Goal: Information Seeking & Learning: Learn about a topic

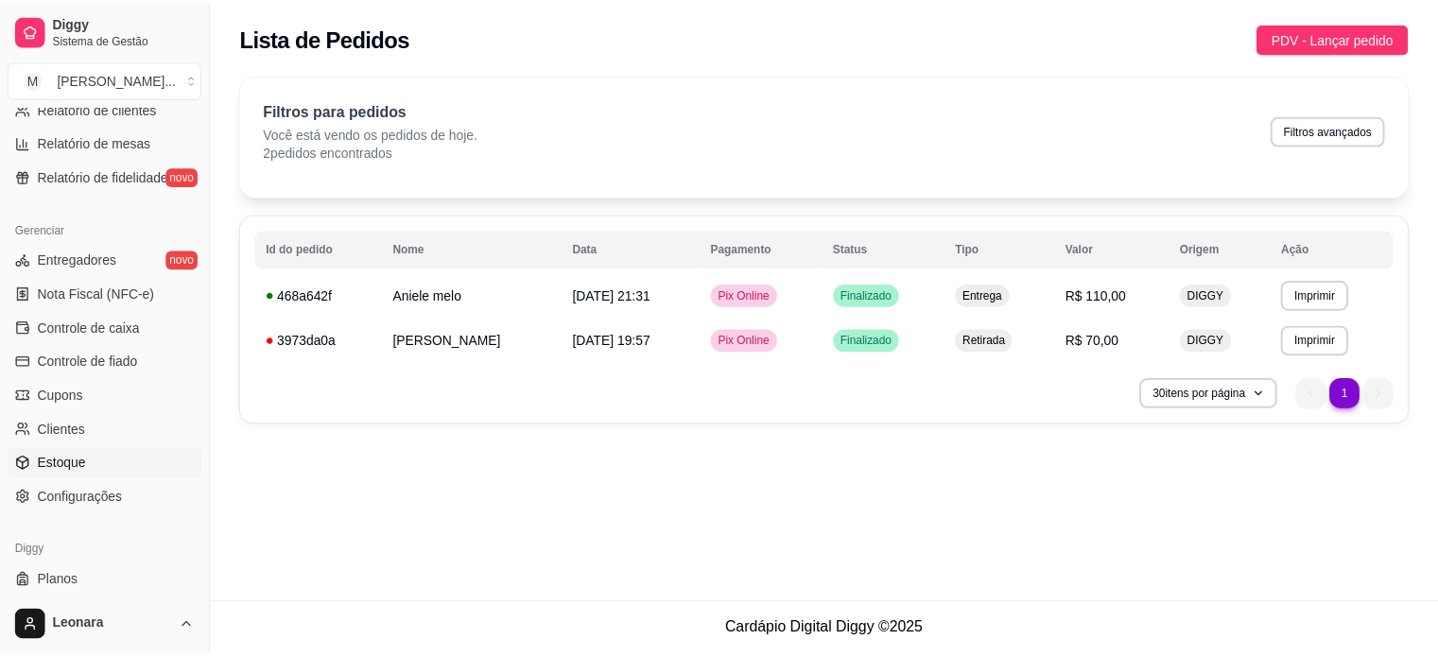
scroll to position [702, 0]
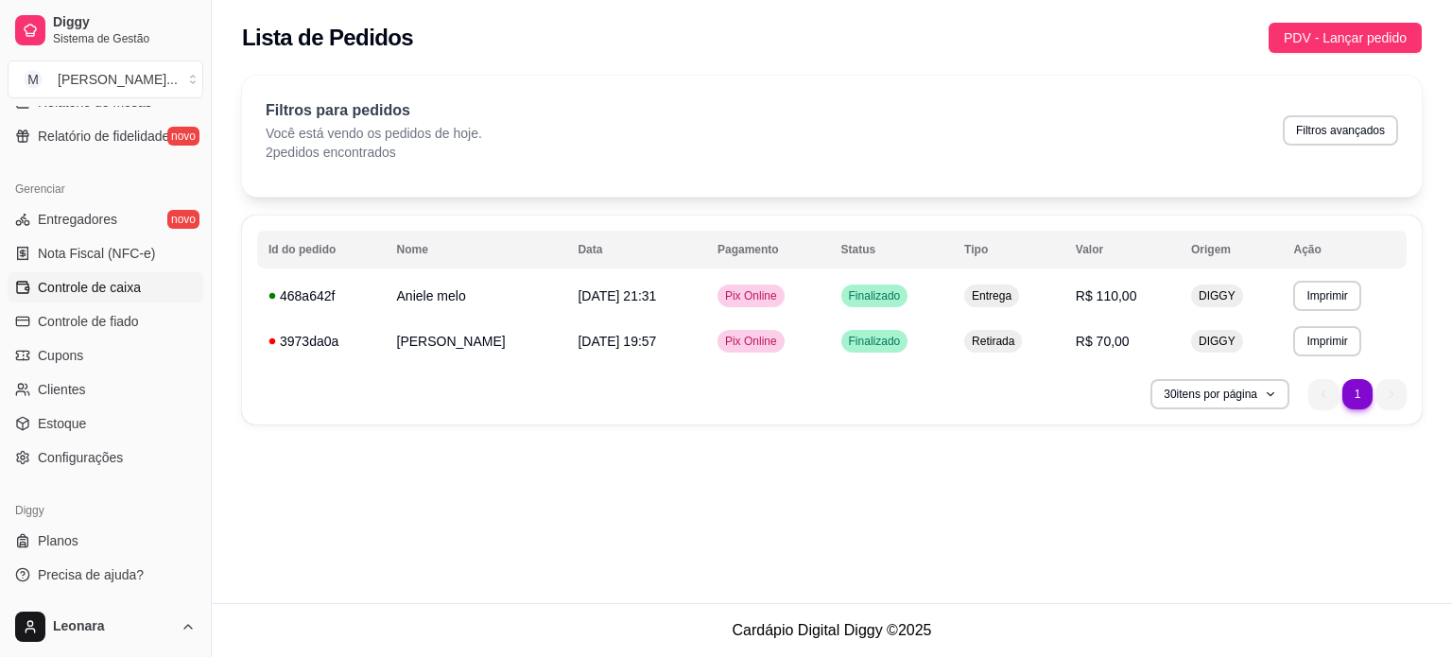
click at [83, 301] on link "Controle de caixa" at bounding box center [106, 287] width 196 height 30
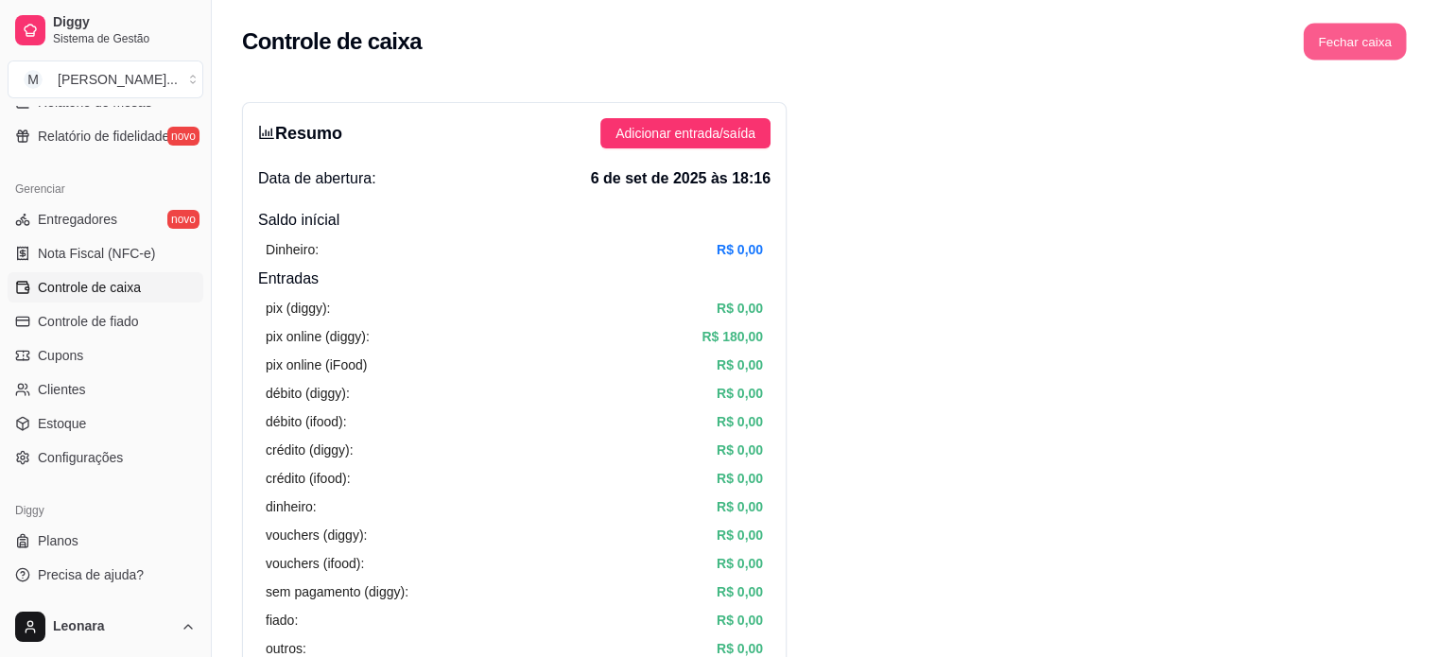
click at [1359, 50] on button "Fechar caixa" at bounding box center [1355, 42] width 103 height 37
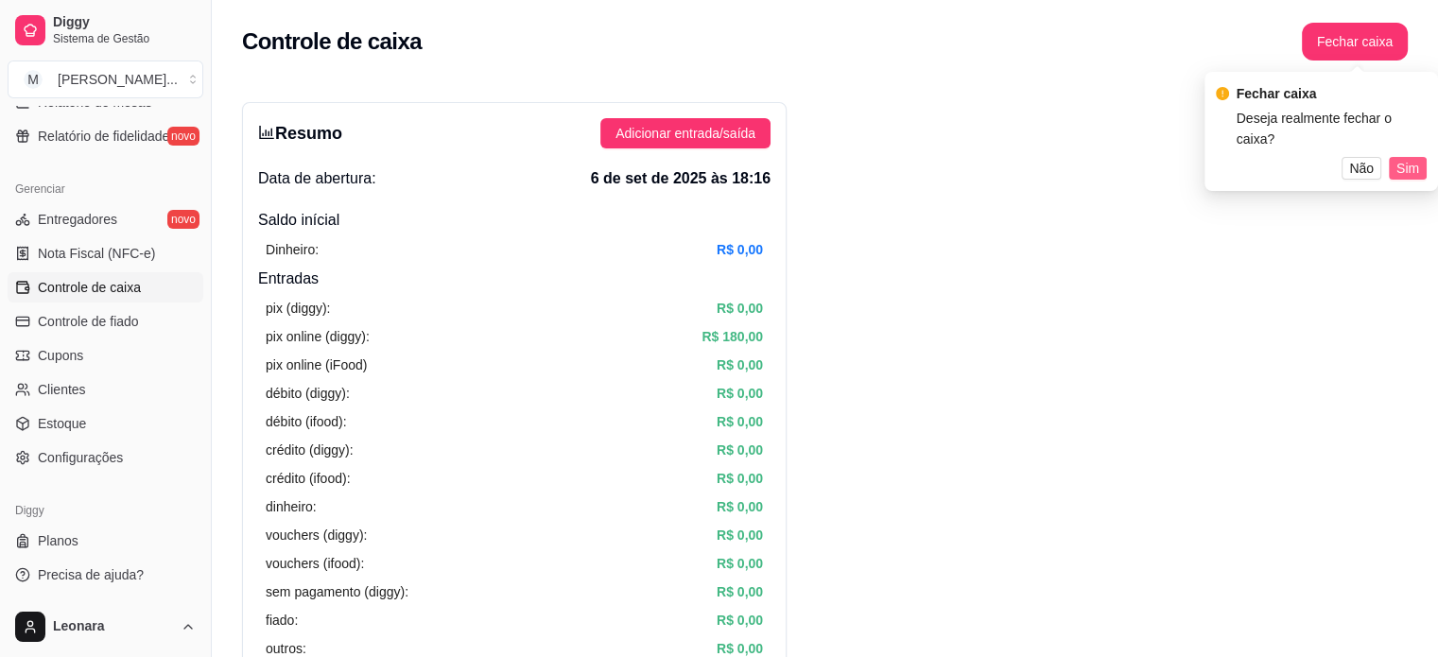
click at [1399, 165] on span "Sim" at bounding box center [1407, 168] width 23 height 21
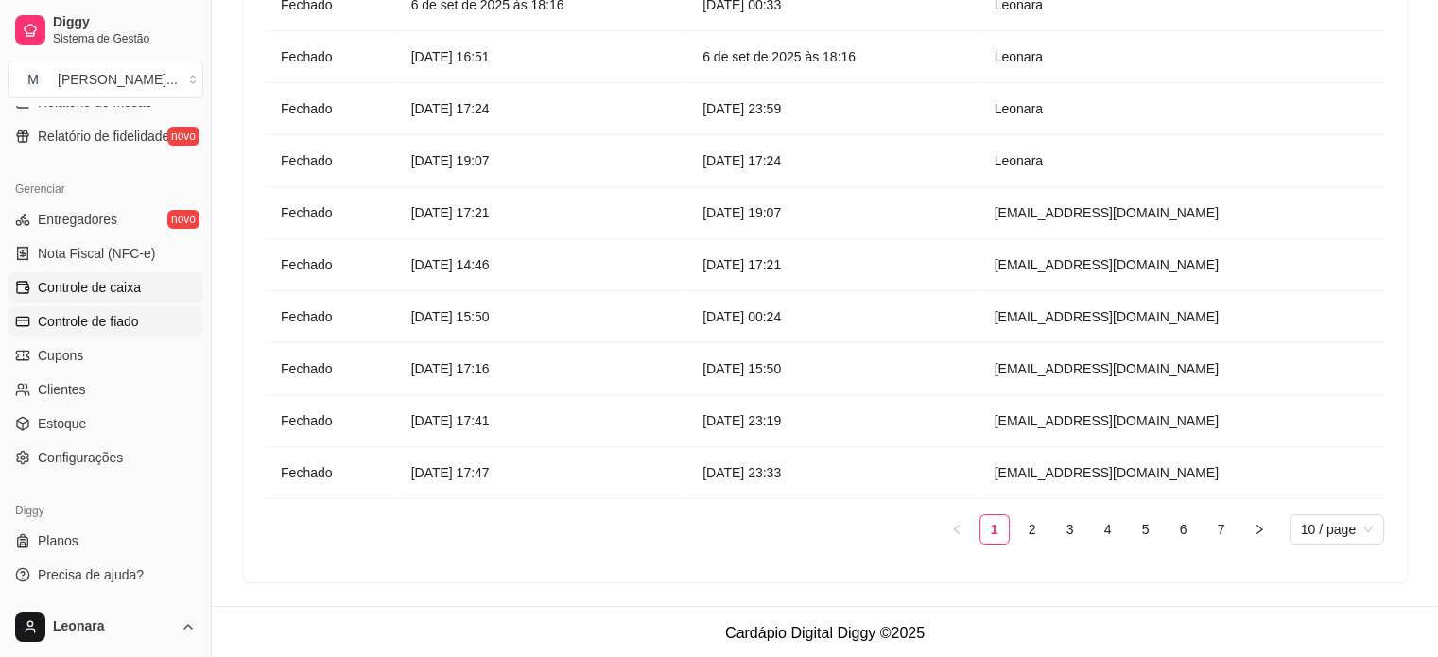
scroll to position [419, 0]
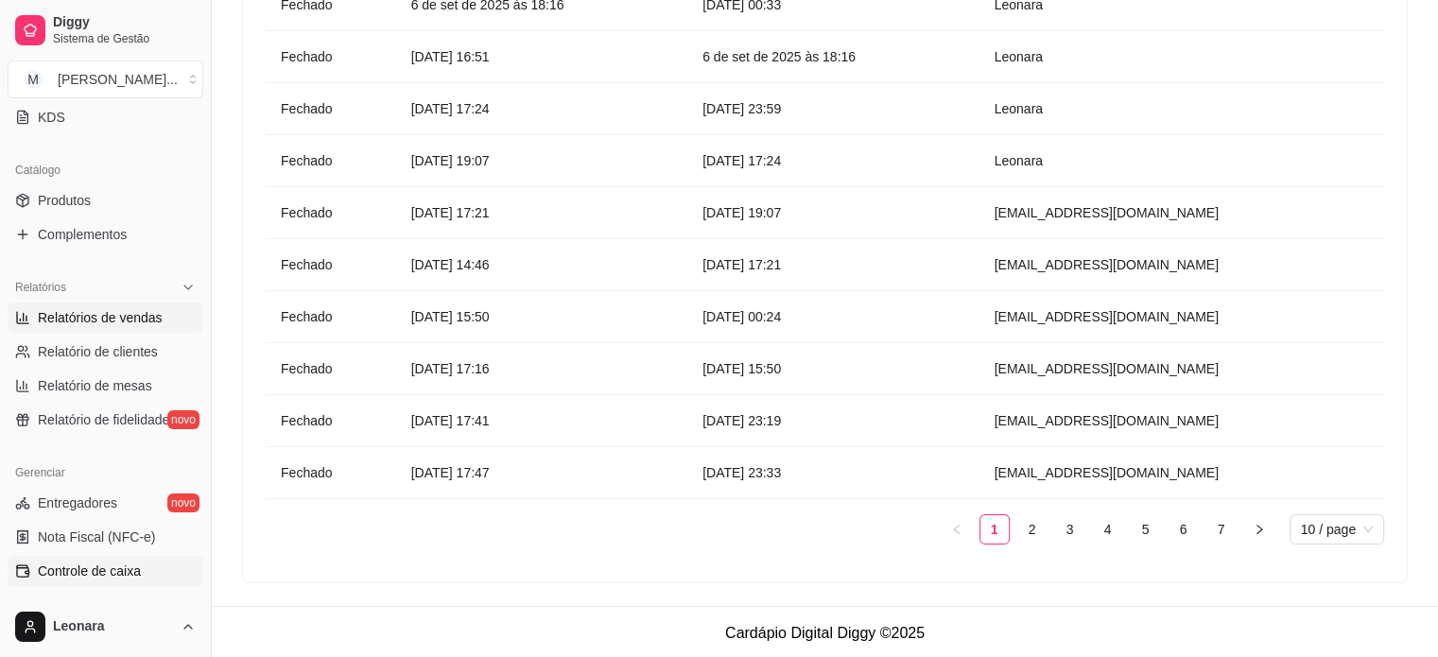
click at [122, 315] on span "Relatórios de vendas" at bounding box center [100, 317] width 125 height 19
select select "ALL"
select select "0"
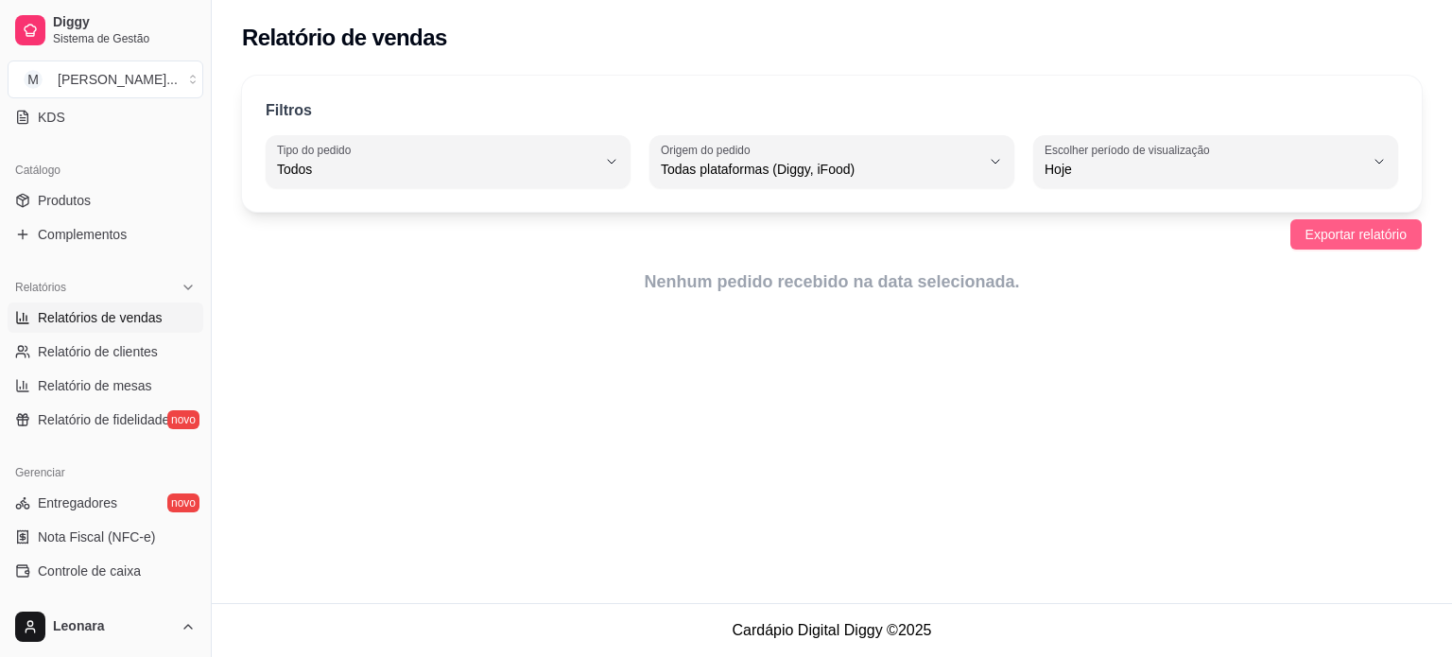
click at [1339, 237] on span "Exportar relatório" at bounding box center [1355, 234] width 101 height 21
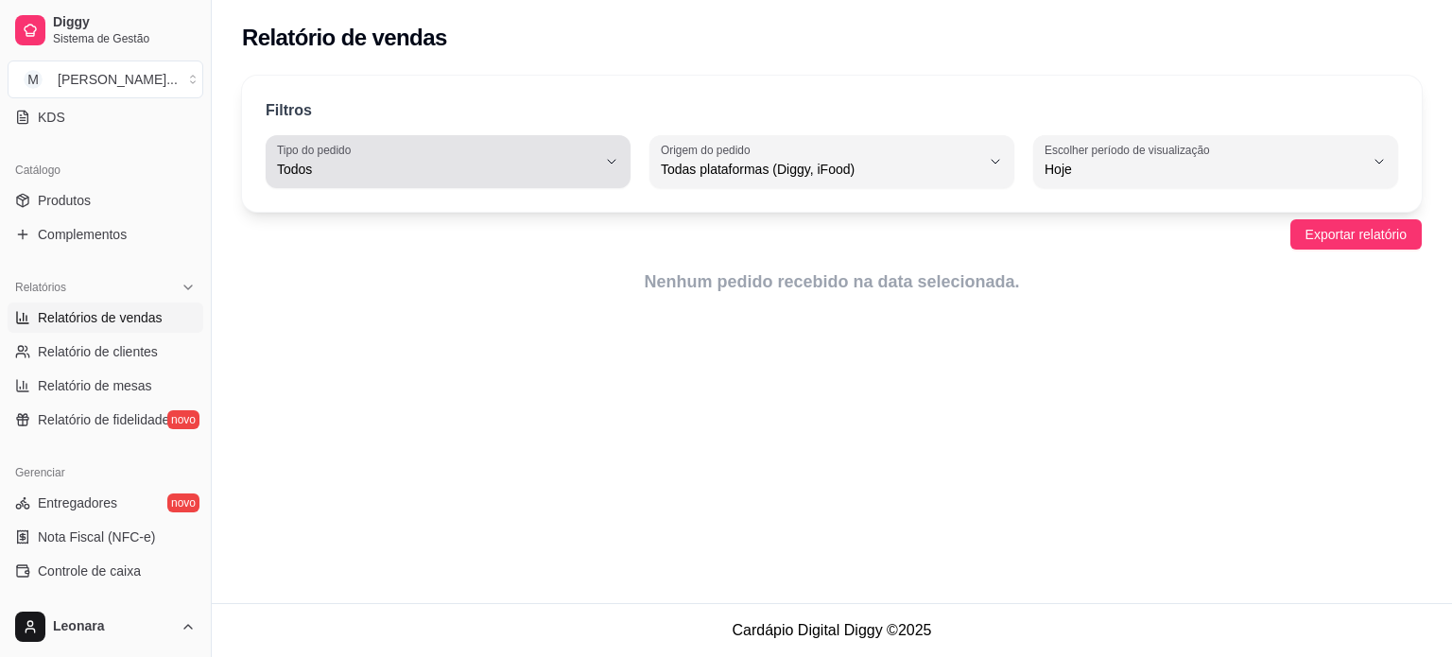
click at [350, 173] on span "Todos" at bounding box center [437, 169] width 320 height 19
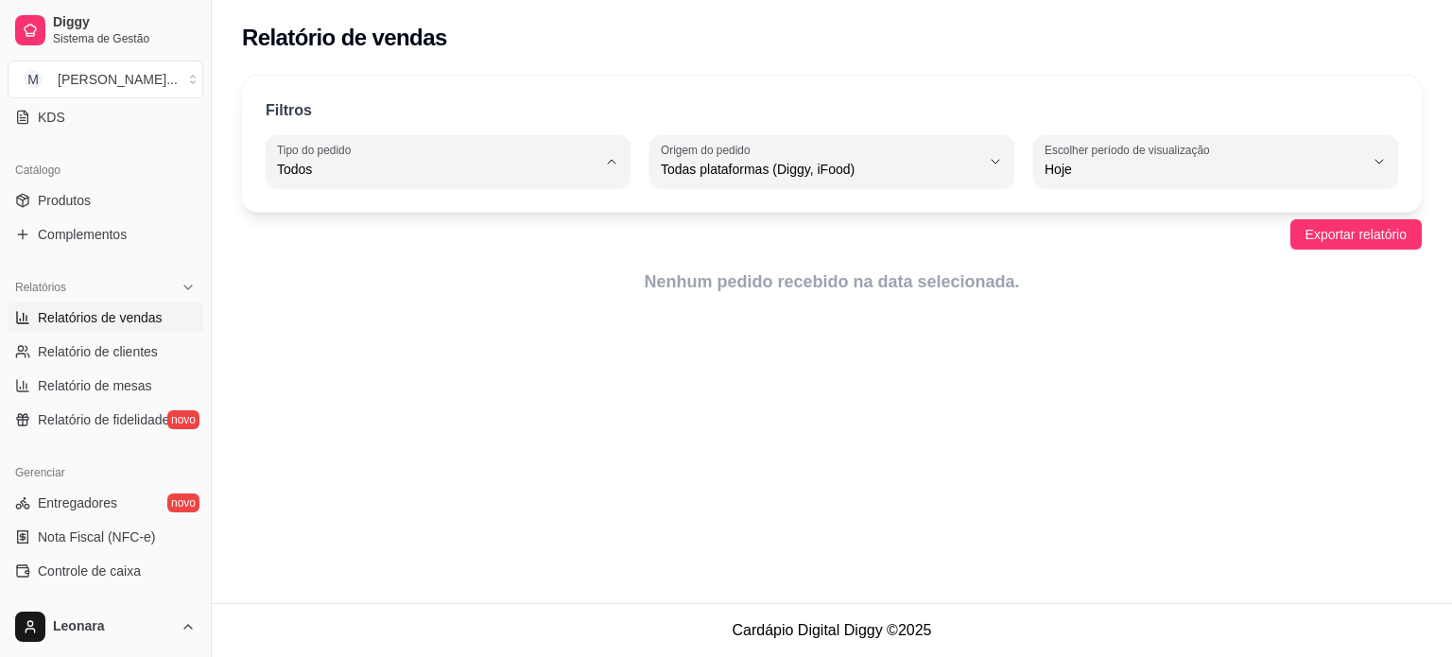
click at [344, 214] on span "Todos" at bounding box center [438, 213] width 303 height 18
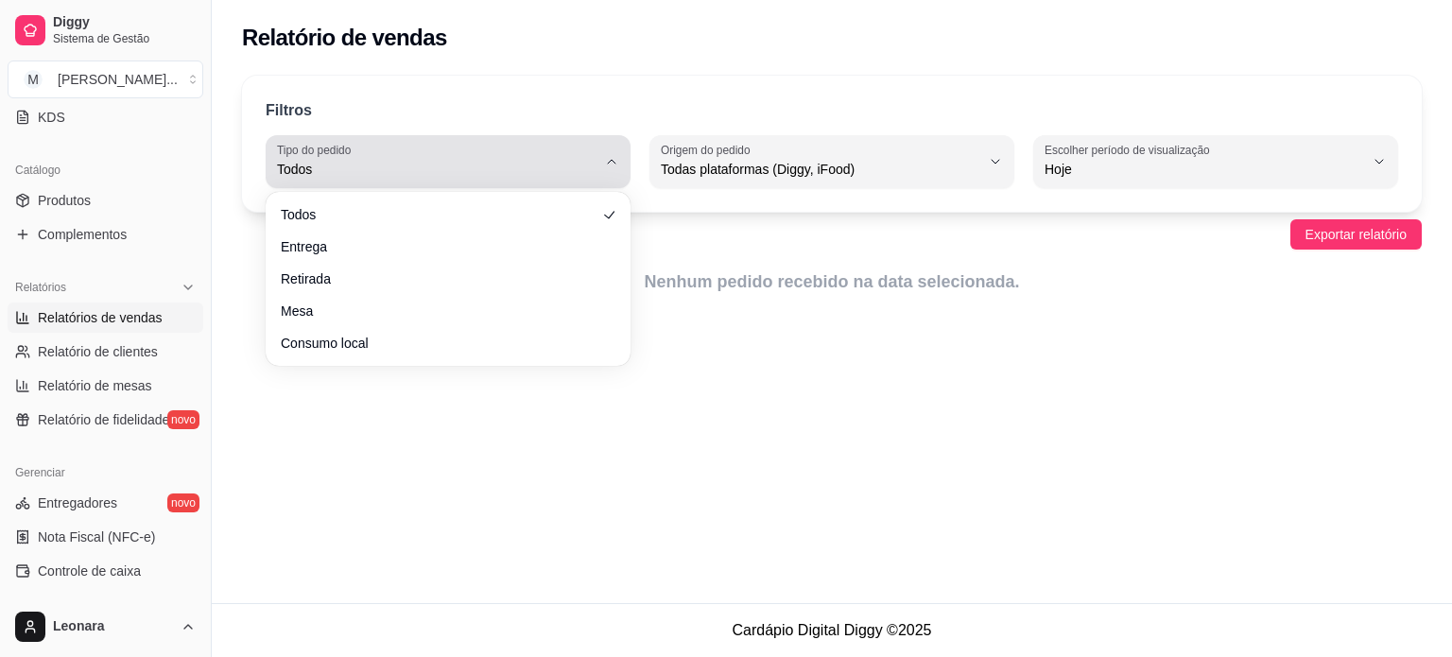
click at [340, 181] on button "Tipo do pedido Todos" at bounding box center [448, 161] width 365 height 53
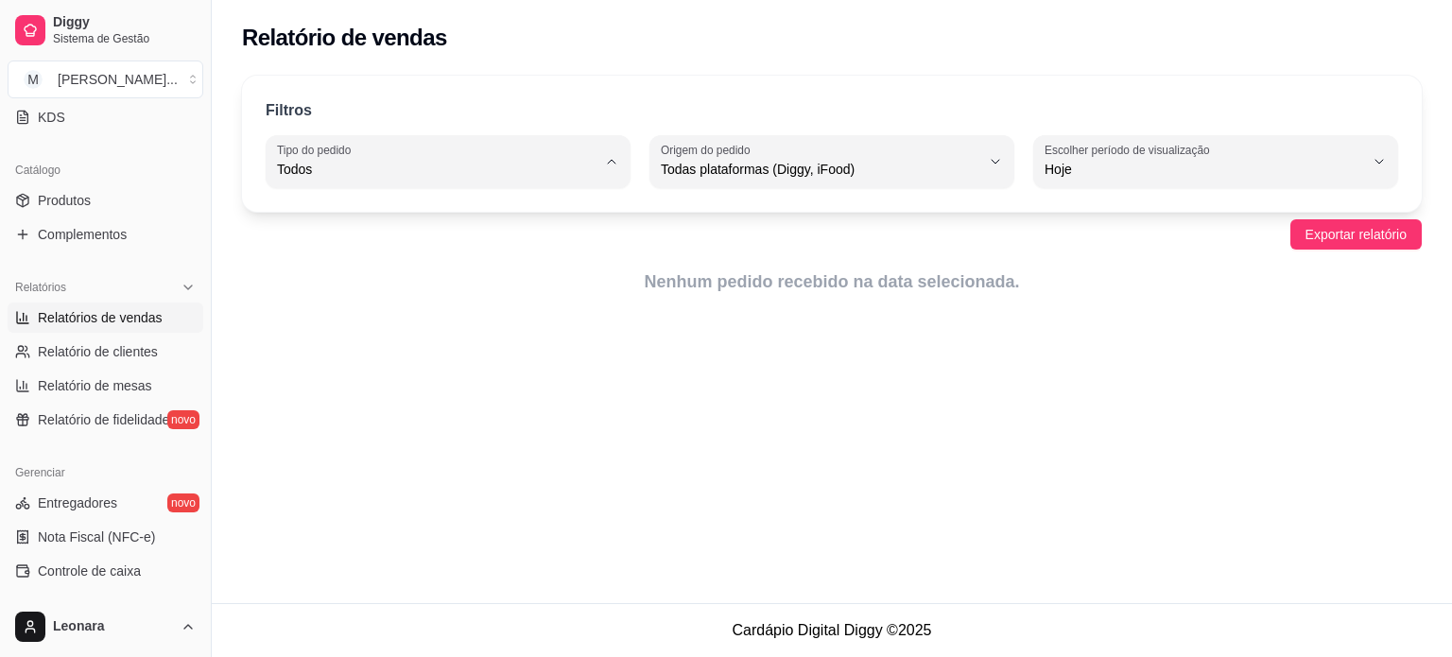
click at [325, 253] on span "Entrega" at bounding box center [438, 244] width 303 height 18
type input "DELIVERY"
select select "DELIVERY"
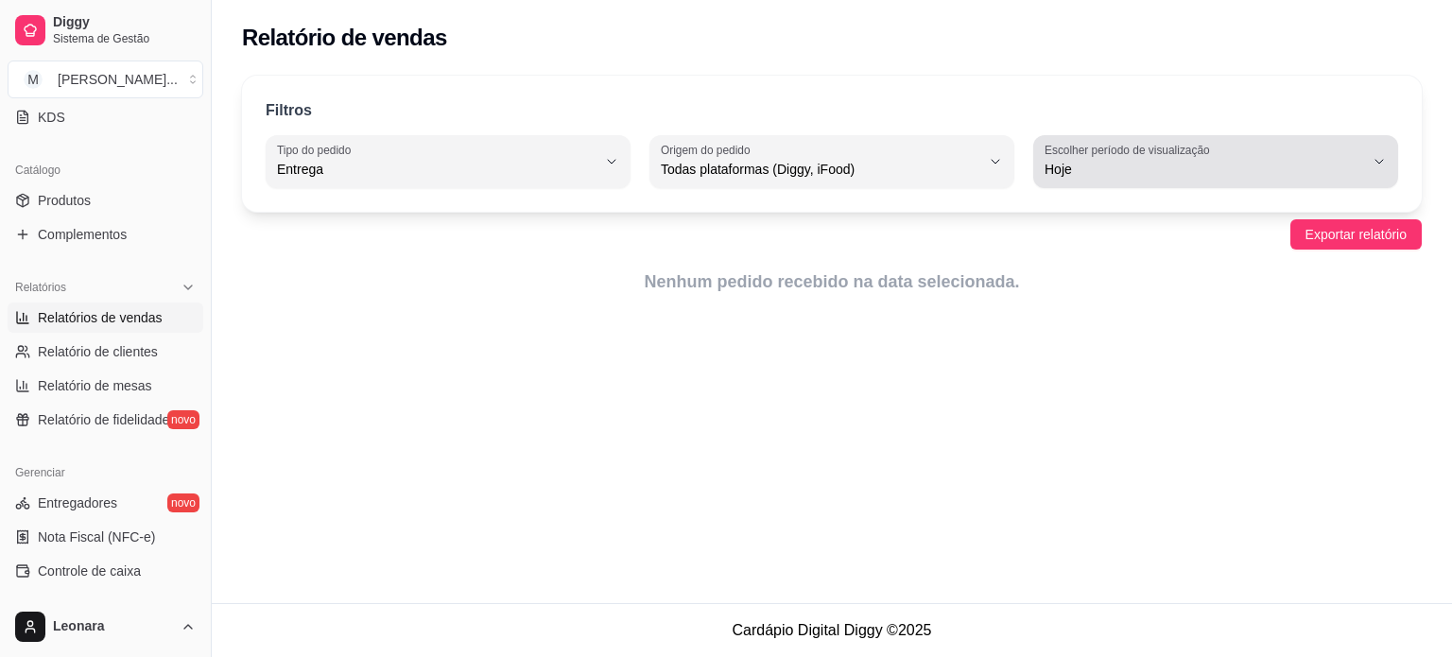
click at [1138, 173] on span "Hoje" at bounding box center [1205, 169] width 320 height 19
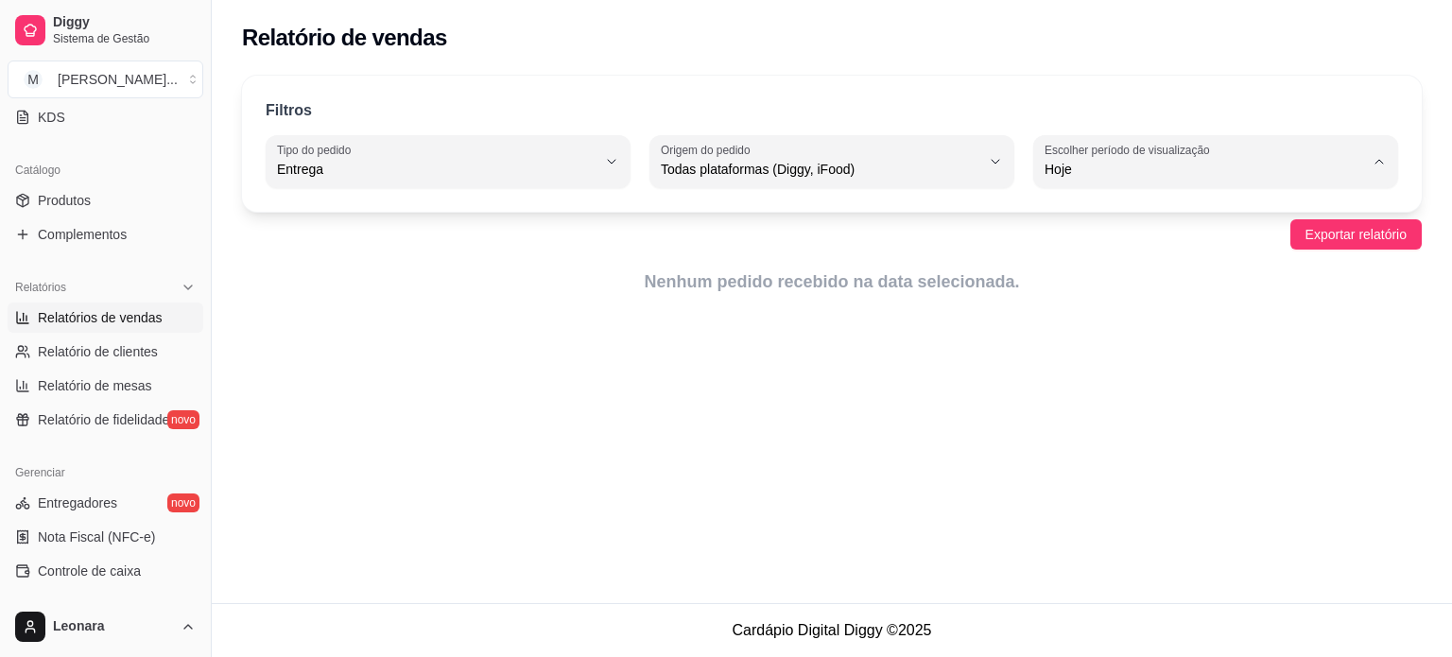
click at [855, 423] on div "Relatório de vendas Filtros DELIVERY Tipo do pedido Todos Entrega Retirada Mesa…" at bounding box center [832, 301] width 1240 height 603
click at [79, 351] on span "Relatório de clientes" at bounding box center [98, 351] width 120 height 19
select select "30"
select select "HIGHEST_TOTAL_SPENT_WITH_ORDERS"
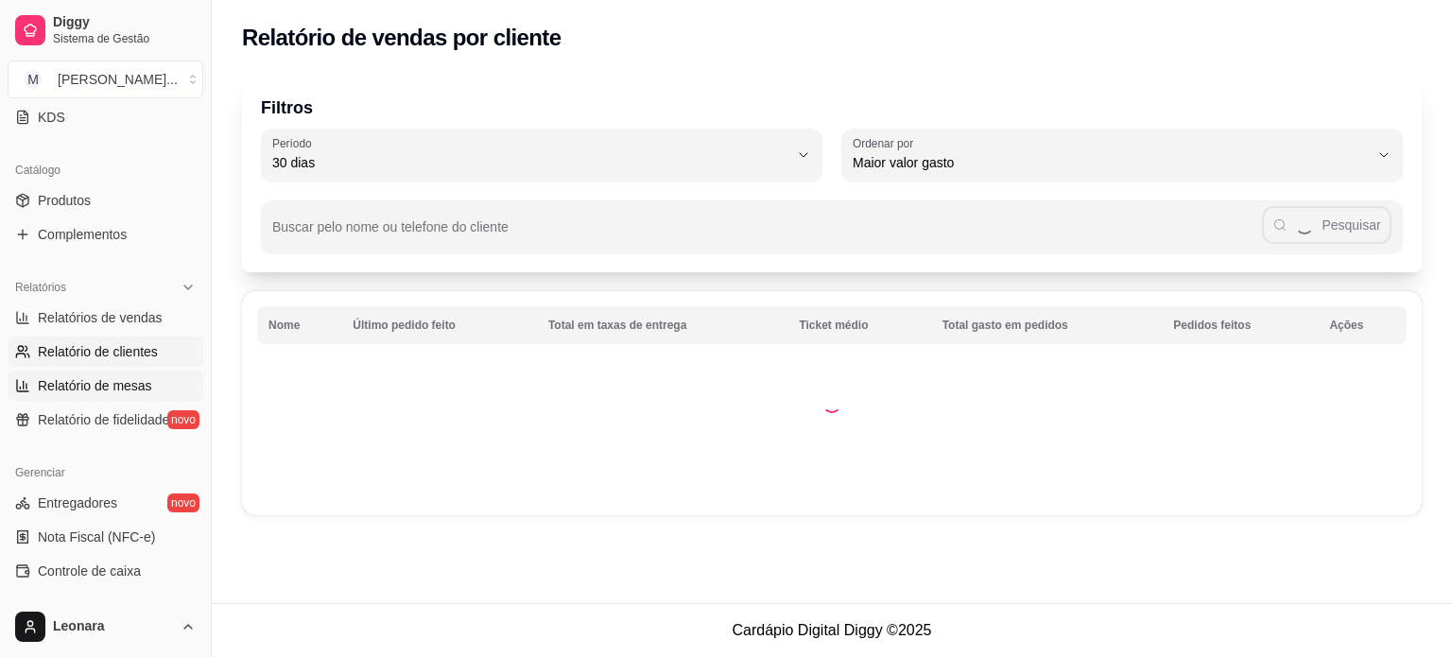
click at [110, 383] on span "Relatório de mesas" at bounding box center [95, 385] width 114 height 19
select select "TOTAL_OF_ORDERS"
select select "7"
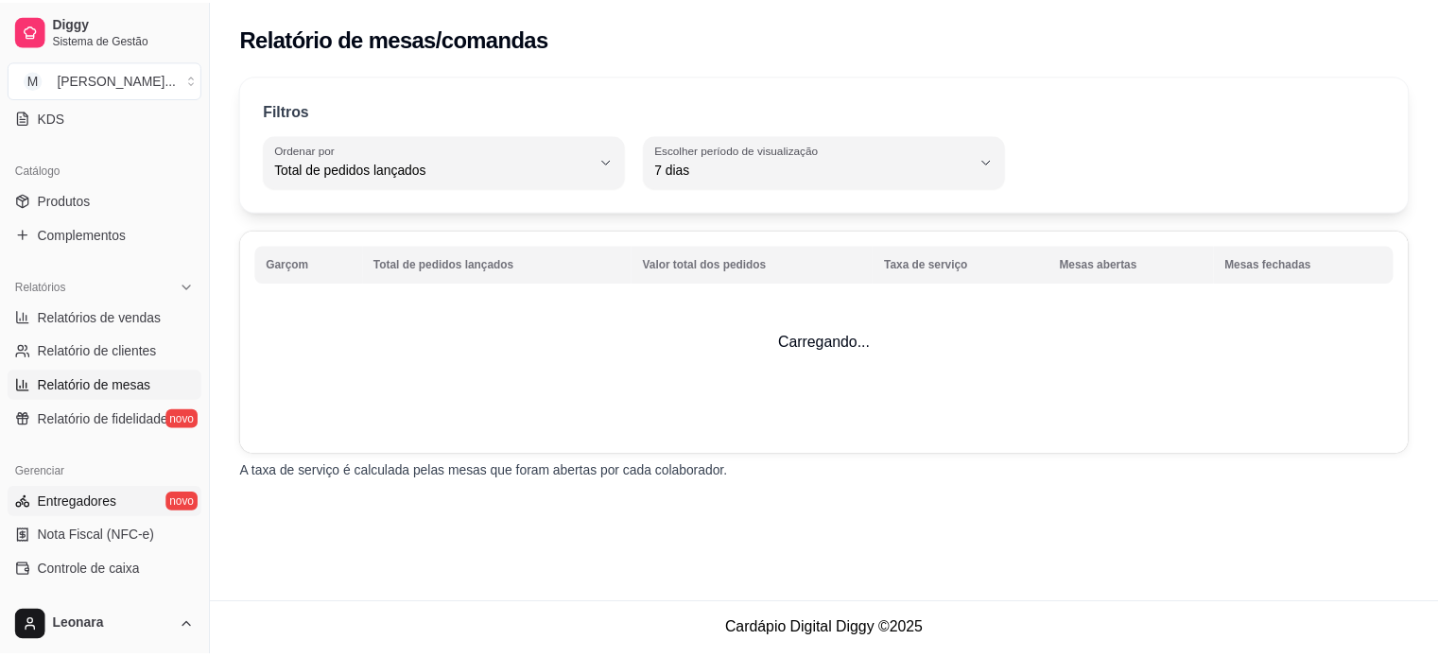
scroll to position [608, 0]
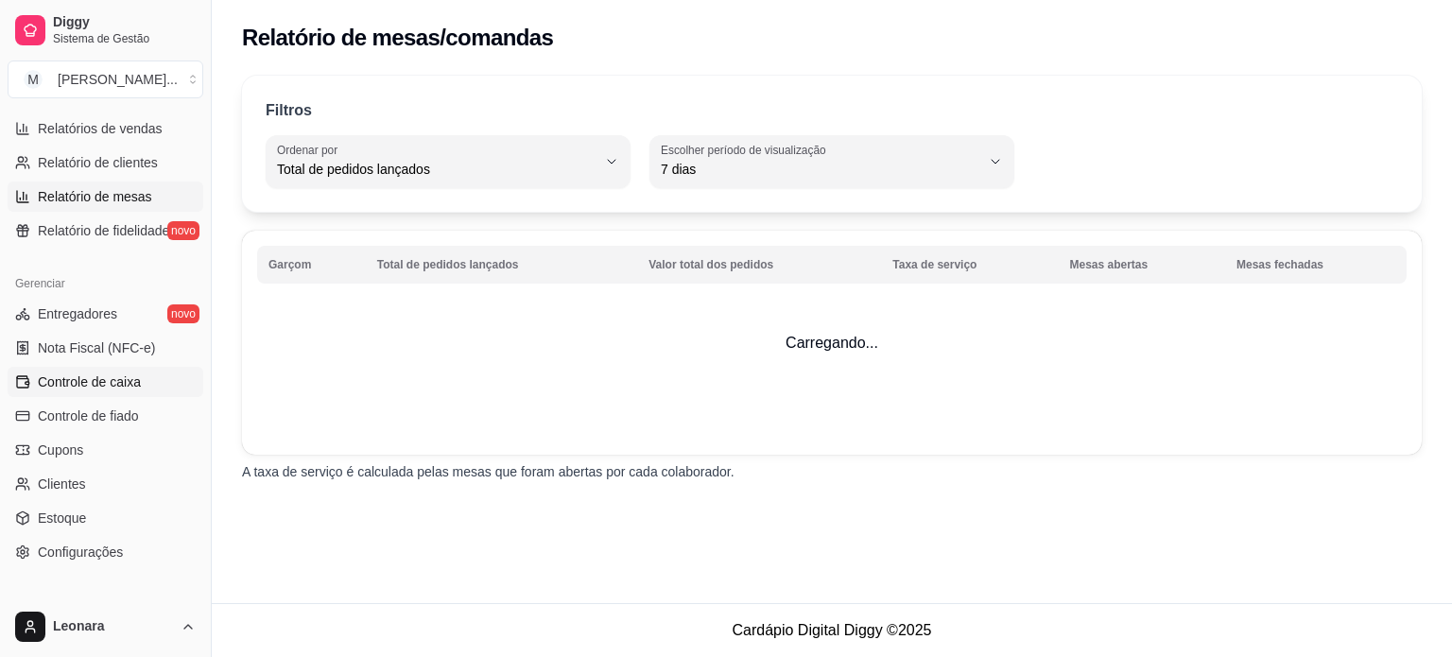
click at [83, 381] on span "Controle de caixa" at bounding box center [89, 381] width 103 height 19
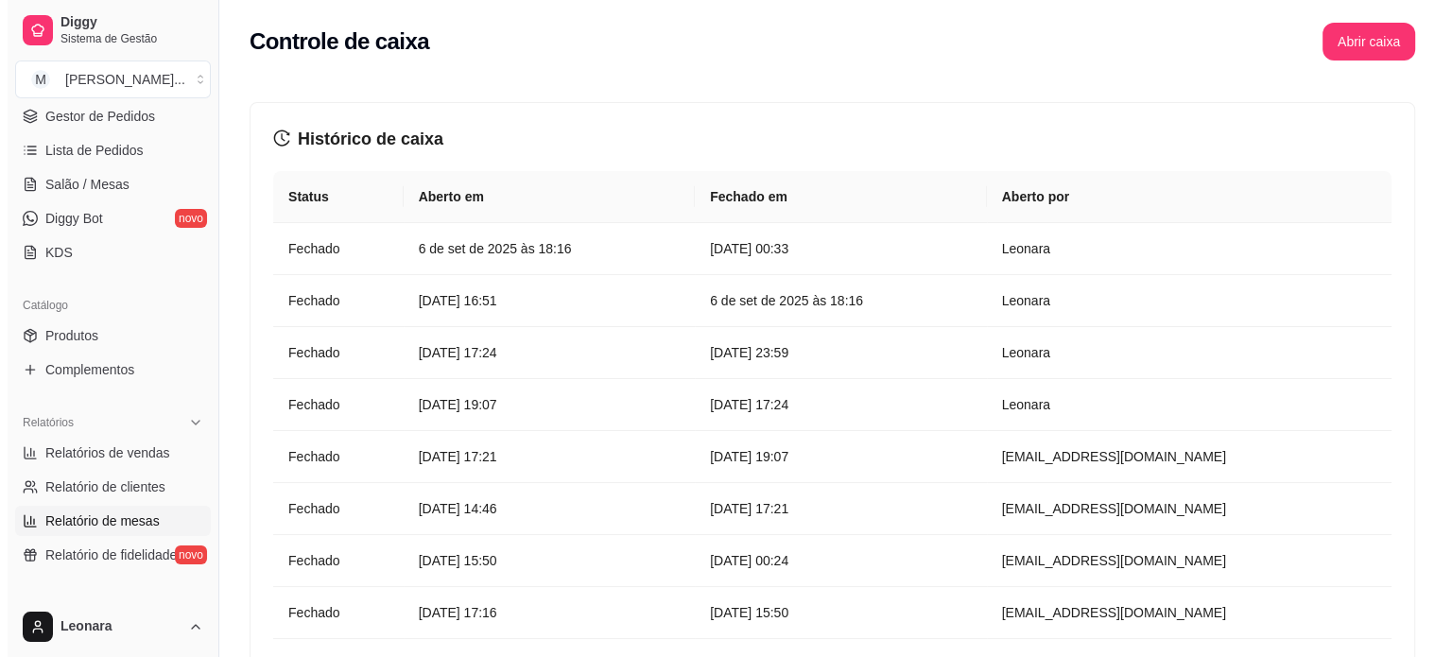
scroll to position [378, 0]
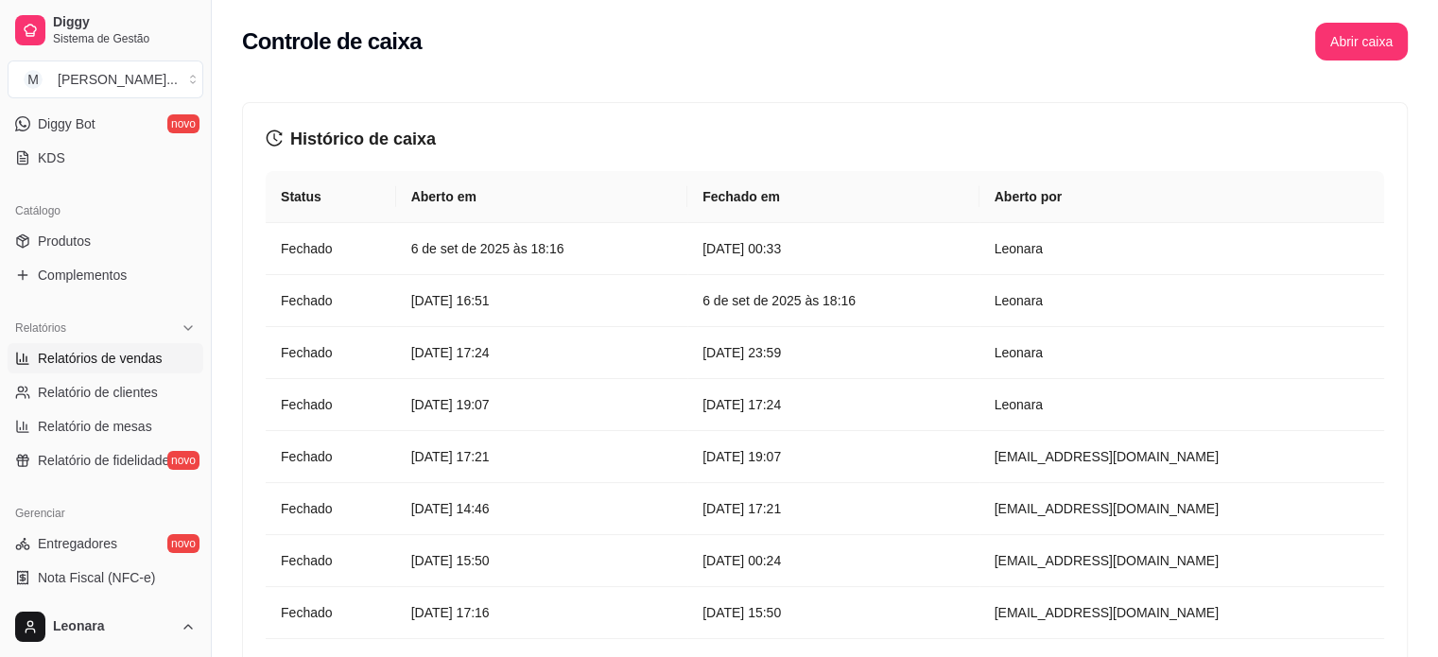
click at [144, 354] on span "Relatórios de vendas" at bounding box center [100, 358] width 125 height 19
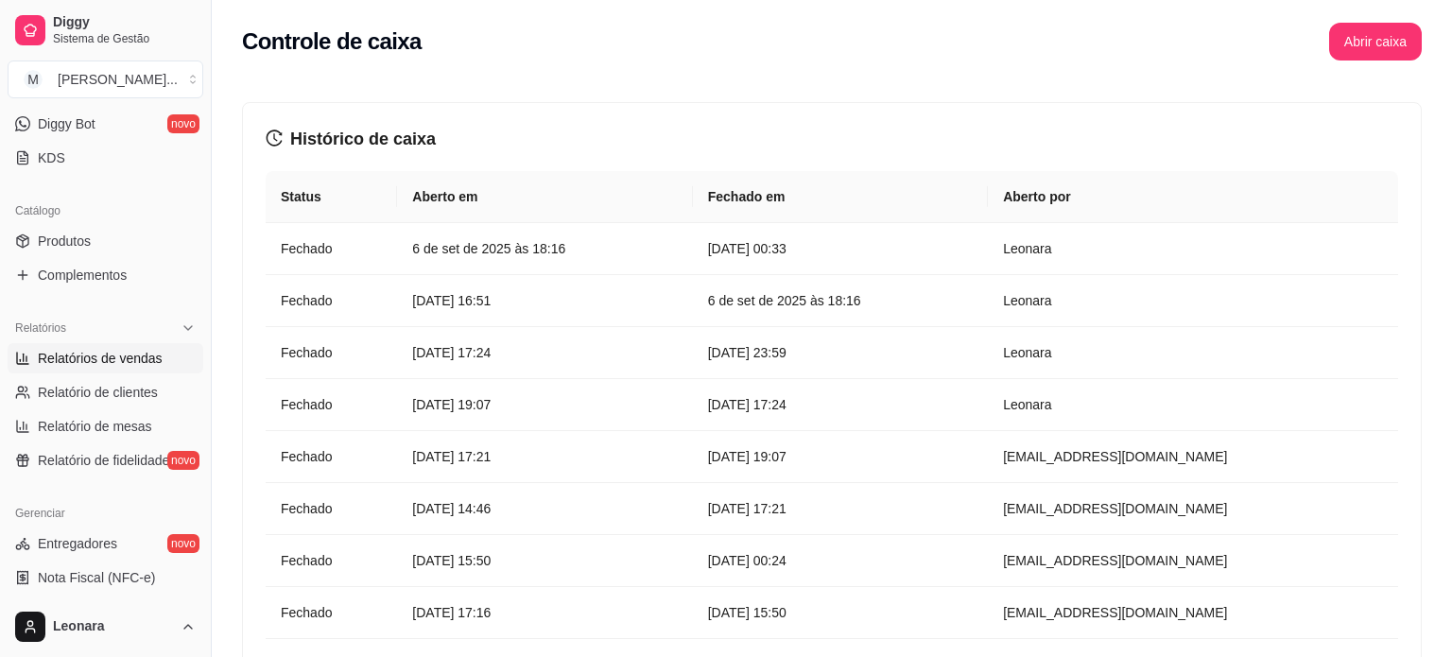
select select "ALL"
select select "0"
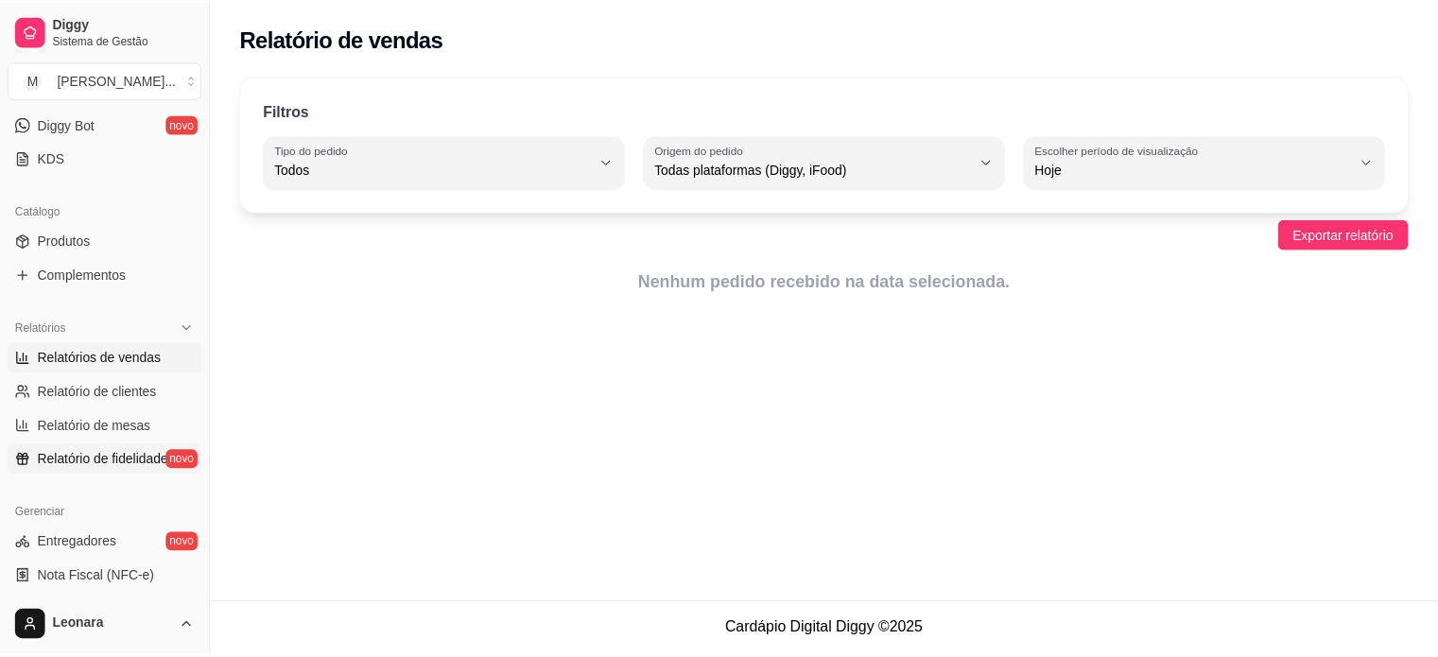
scroll to position [567, 0]
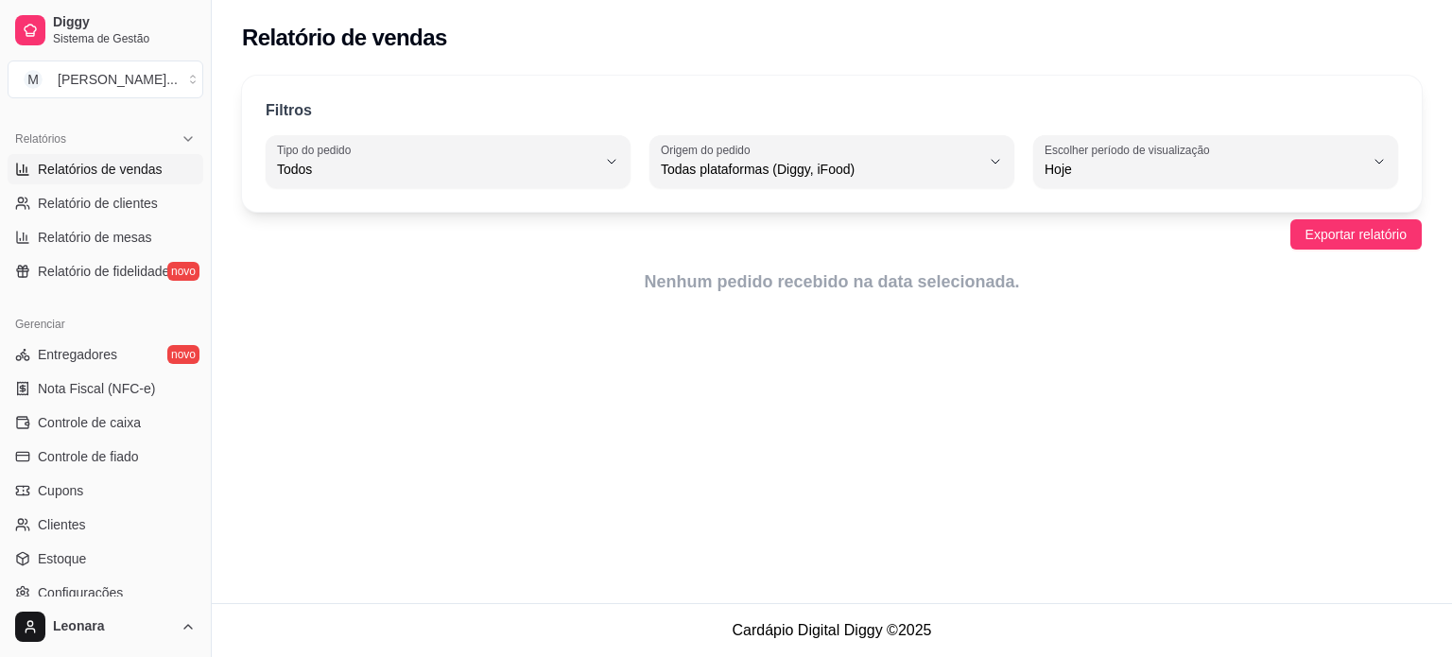
click at [145, 406] on ul "Entregadores novo Nota Fiscal (NFC-e) Controle de caixa Controle de fiado Cupon…" at bounding box center [106, 473] width 196 height 268
click at [136, 425] on span "Controle de caixa" at bounding box center [89, 422] width 103 height 19
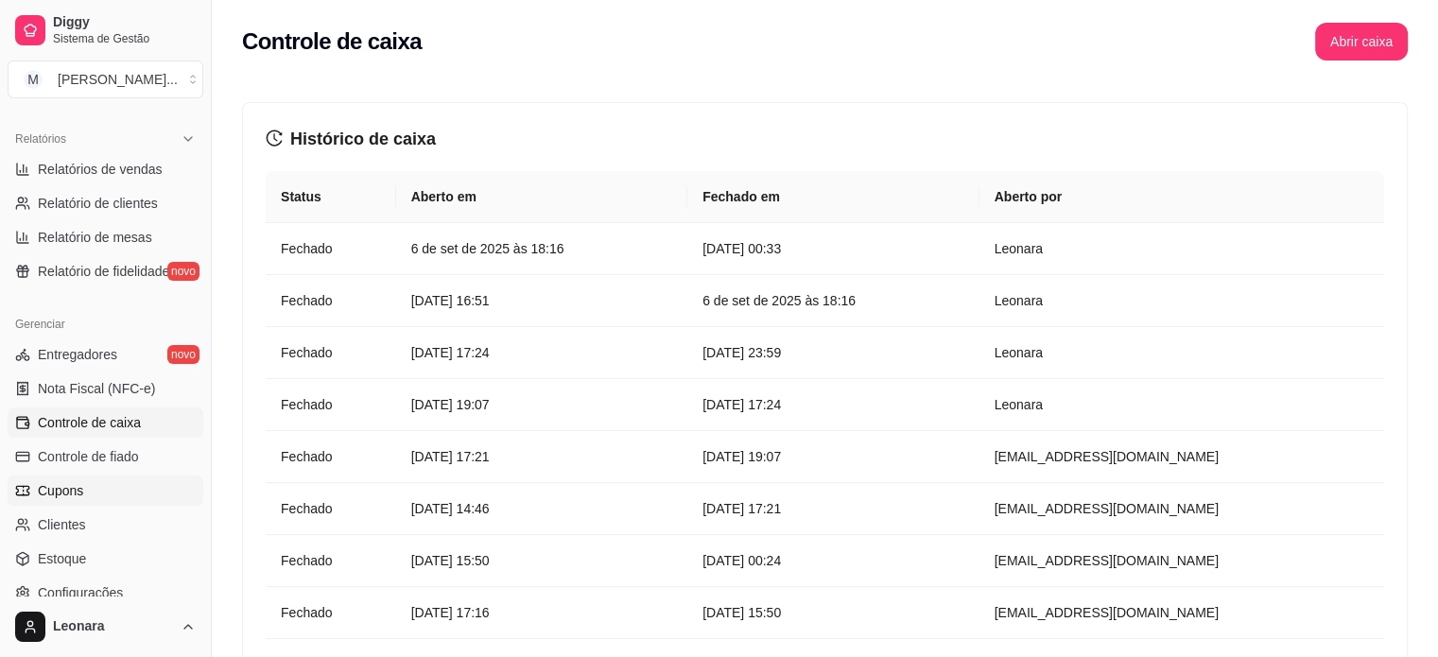
click at [75, 487] on span "Cupons" at bounding box center [60, 490] width 45 height 19
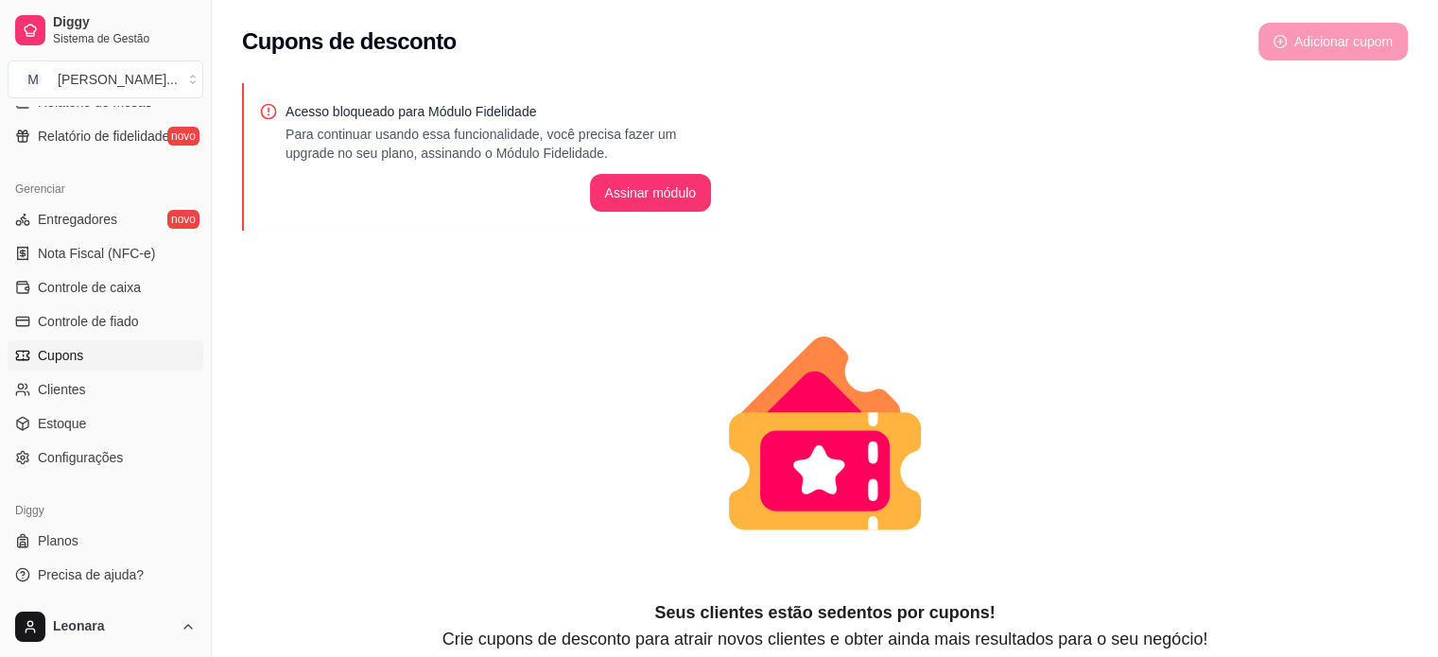
scroll to position [72, 0]
